Goal: Transaction & Acquisition: Purchase product/service

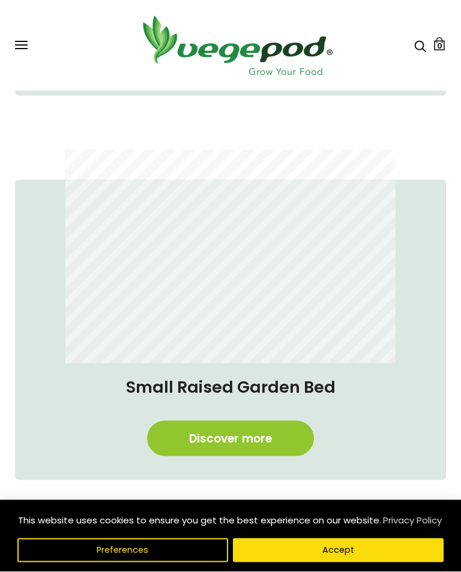
click at [254, 443] on link "Discover more" at bounding box center [230, 438] width 167 height 35
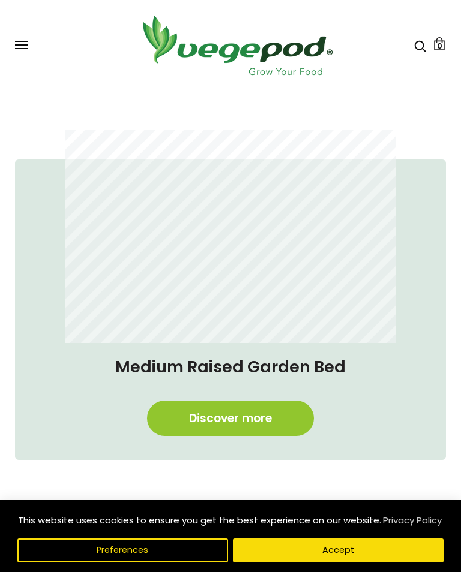
scroll to position [778, 0]
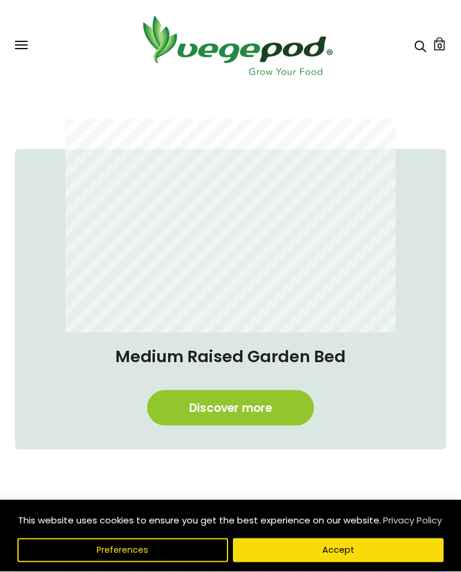
click at [242, 411] on link "Discover more" at bounding box center [230, 408] width 167 height 35
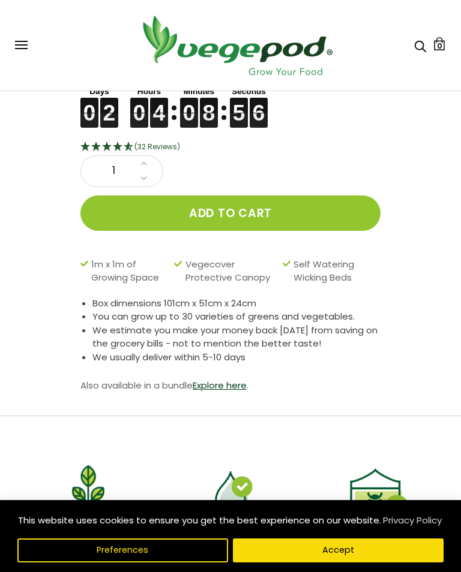
scroll to position [518, 0]
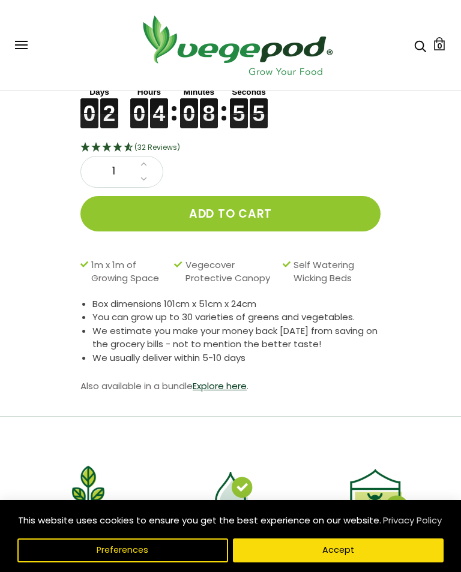
click at [458, 568] on div "This website uses cookies to ensure you get the best experience on our website.…" at bounding box center [230, 536] width 461 height 72
click at [451, 334] on div "Medium Raised Garden Bed with Canopy £186.15 £219.00 Sale ends in 0 0 0 0 2 2 2…" at bounding box center [223, 182] width 476 height 470
